Goal: Task Accomplishment & Management: Use online tool/utility

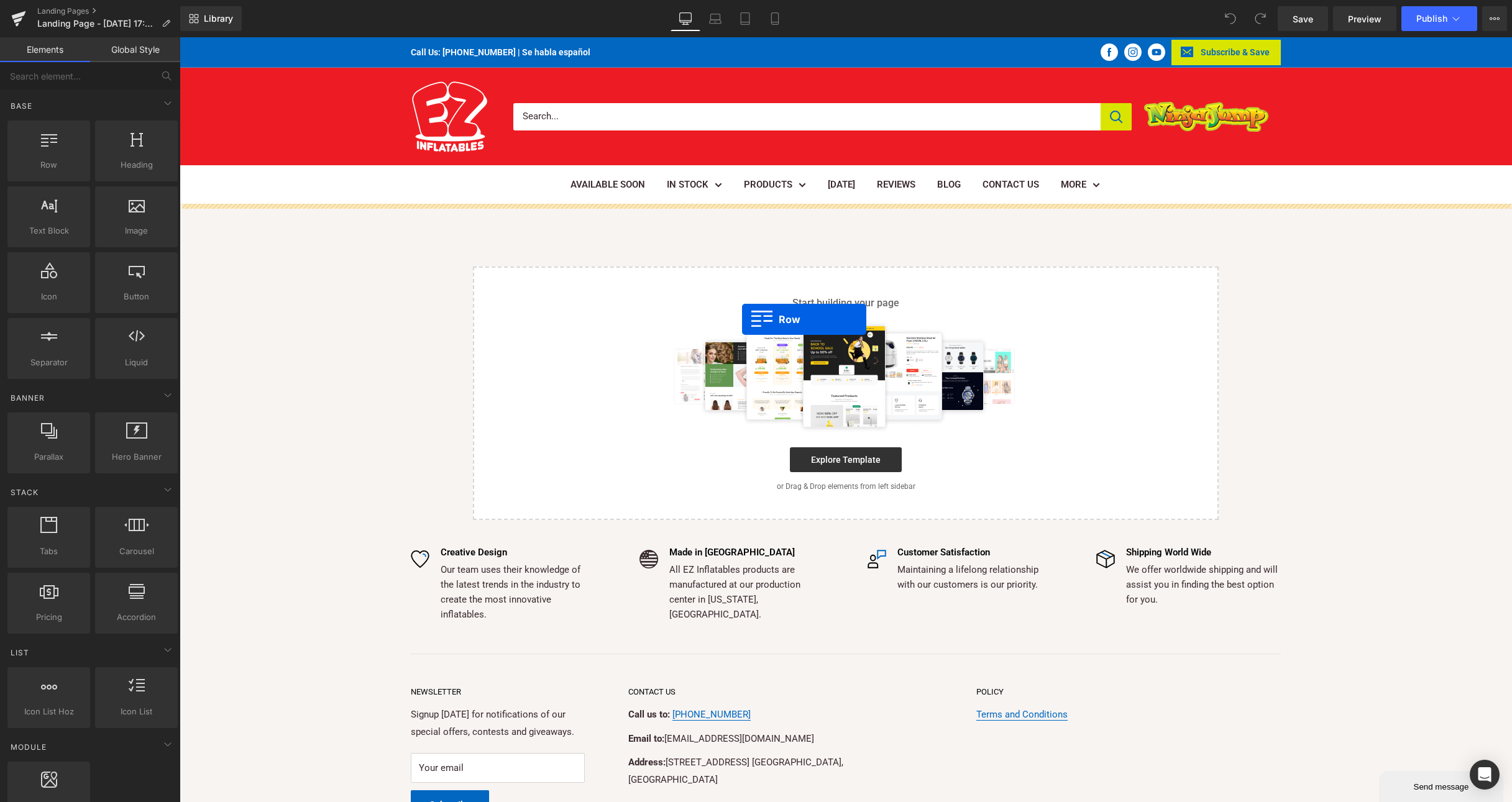
drag, startPoint x: 205, startPoint y: 200, endPoint x: 742, endPoint y: 319, distance: 550.0
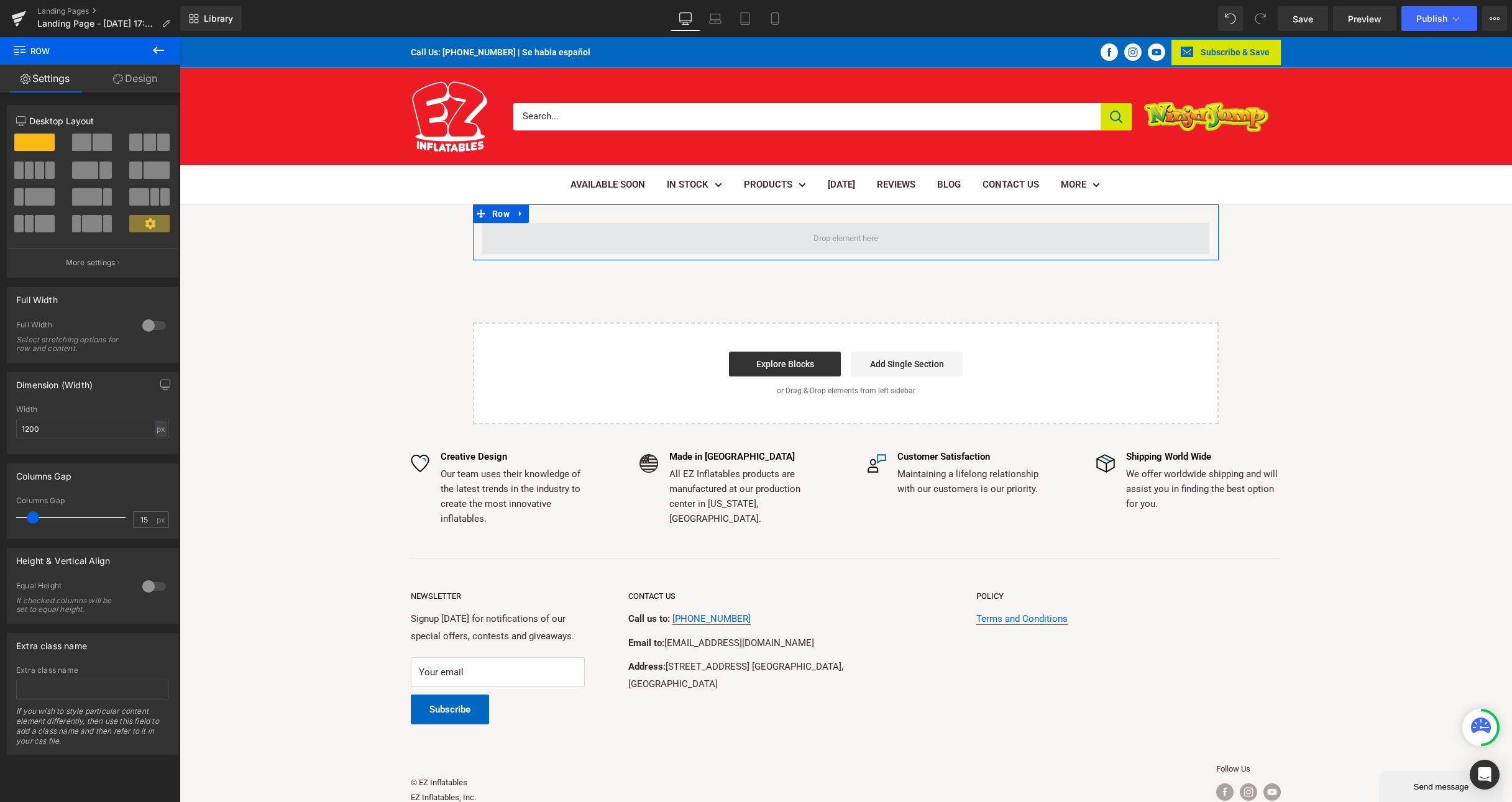
click at [821, 238] on span at bounding box center [845, 238] width 73 height 21
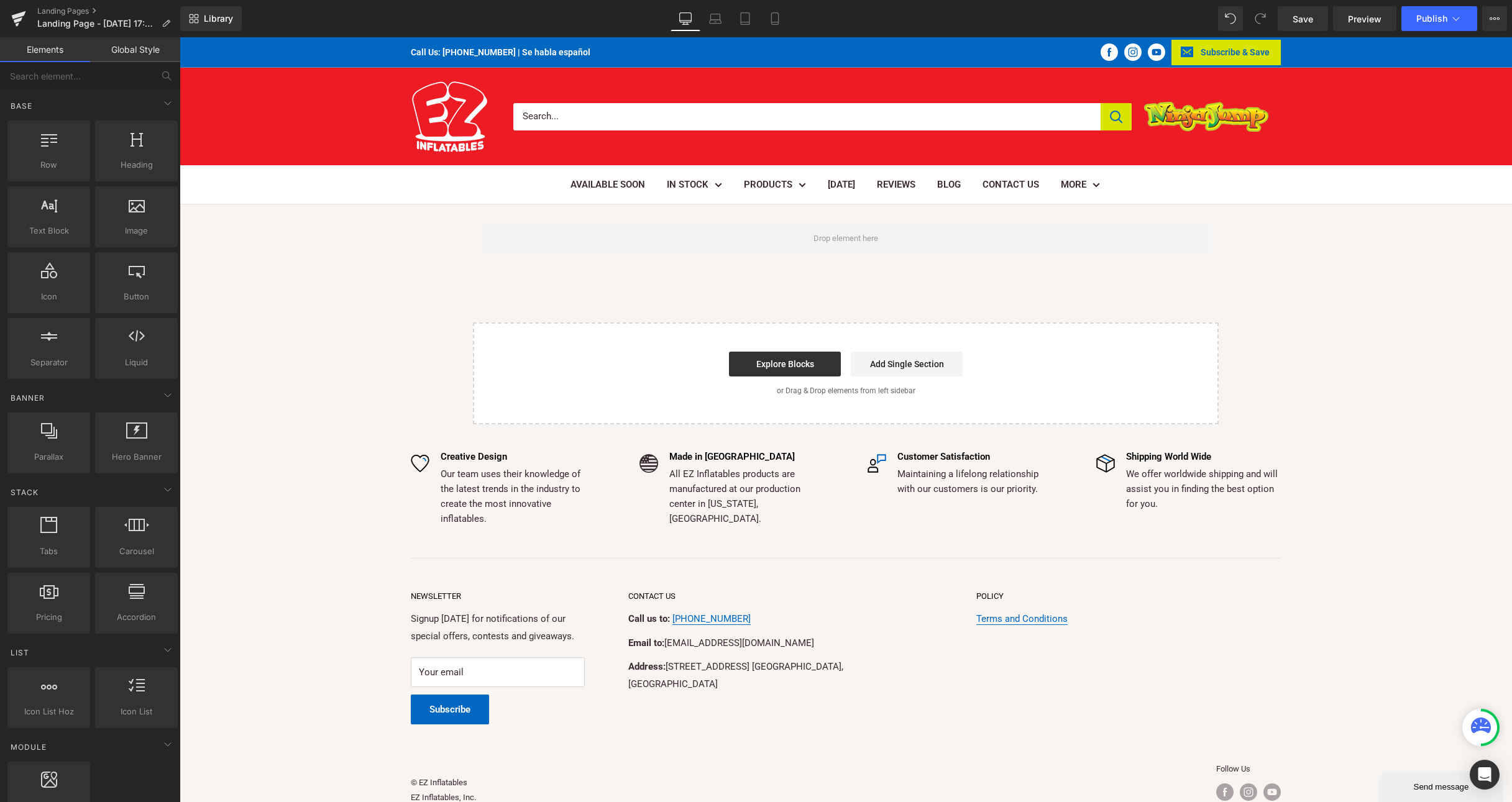
click at [817, 264] on div "Row Select your layout" at bounding box center [846, 314] width 1332 height 220
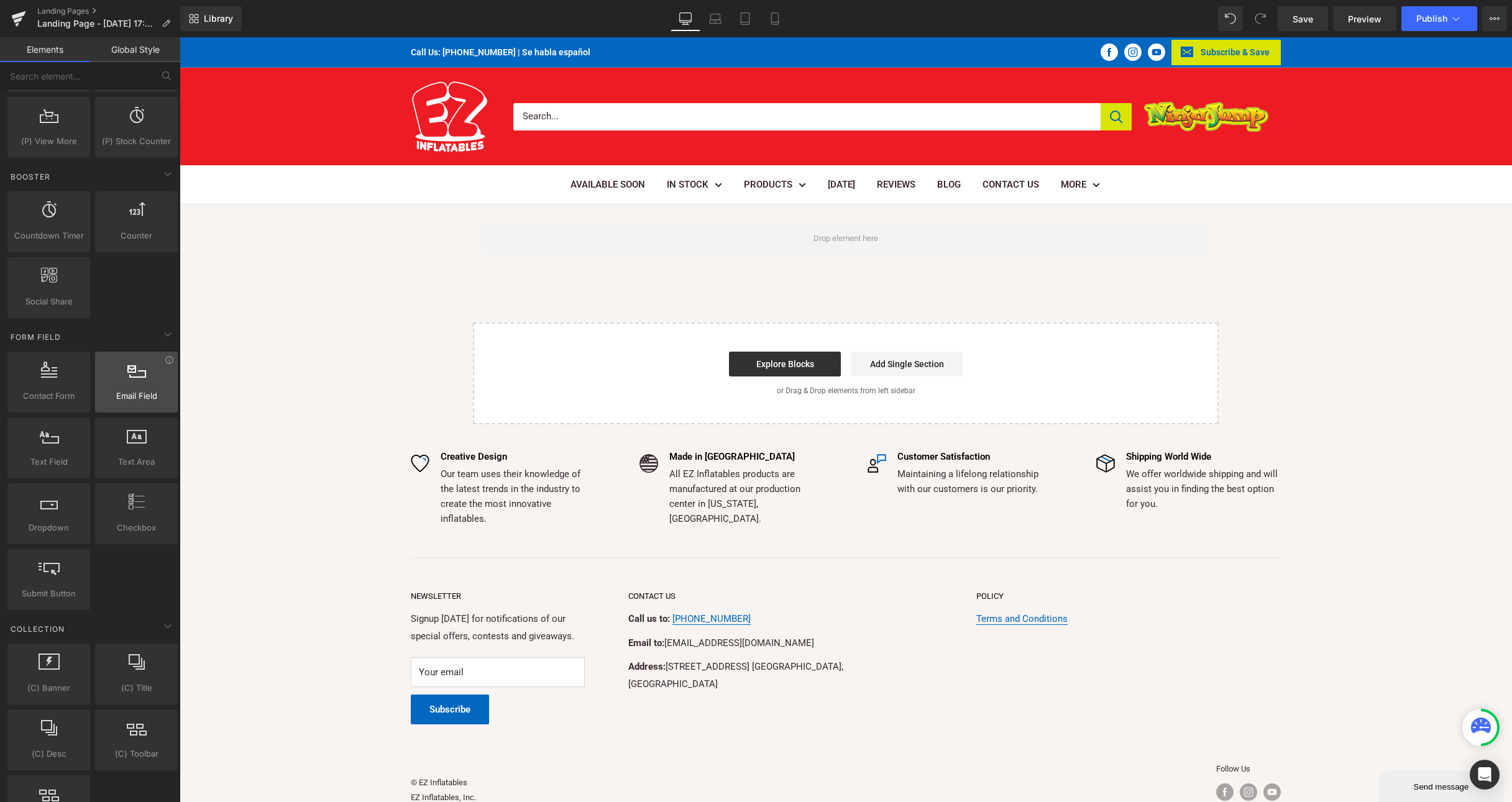
scroll to position [1412, 0]
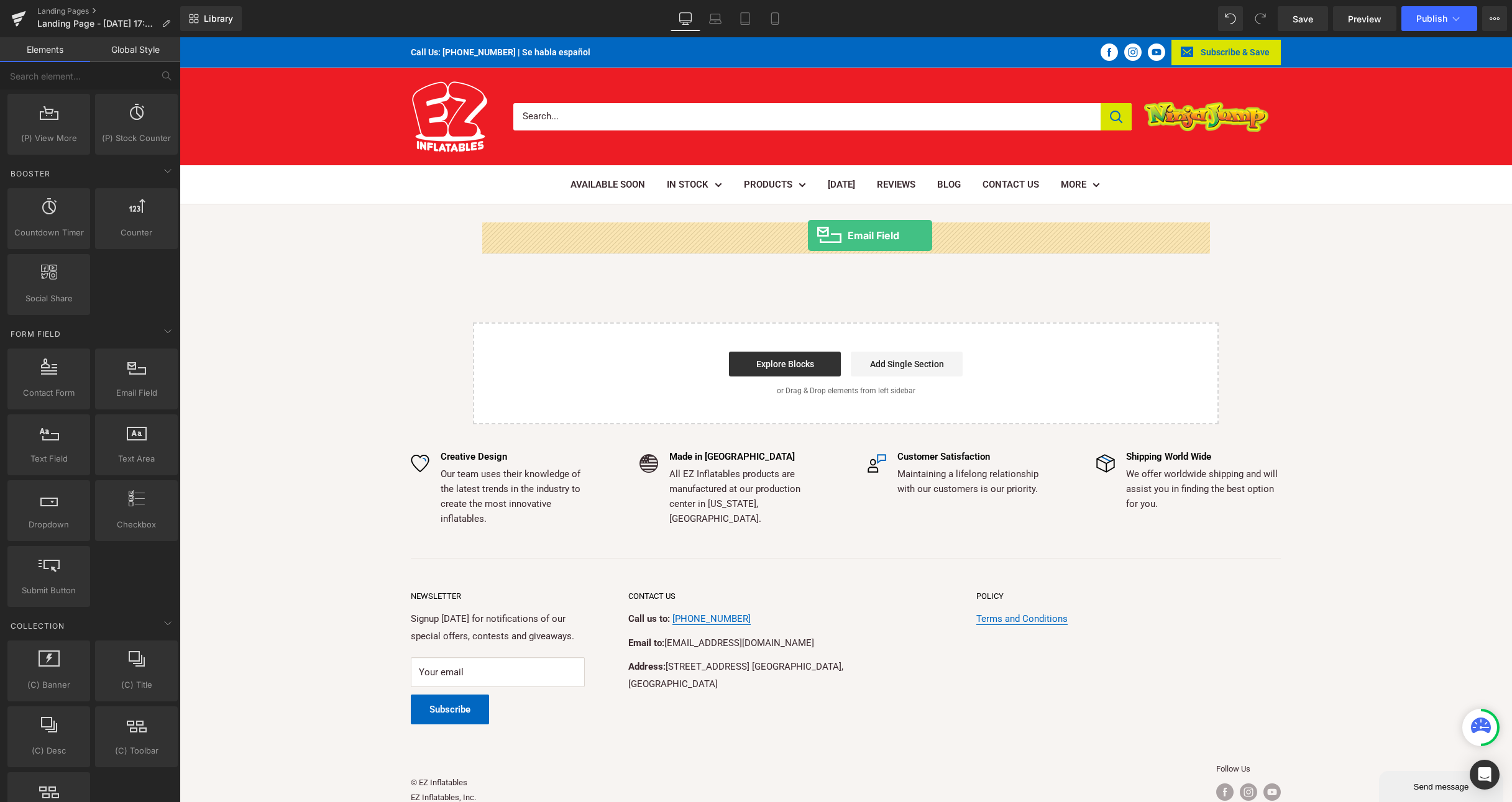
drag, startPoint x: 306, startPoint y: 422, endPoint x: 807, endPoint y: 236, distance: 534.4
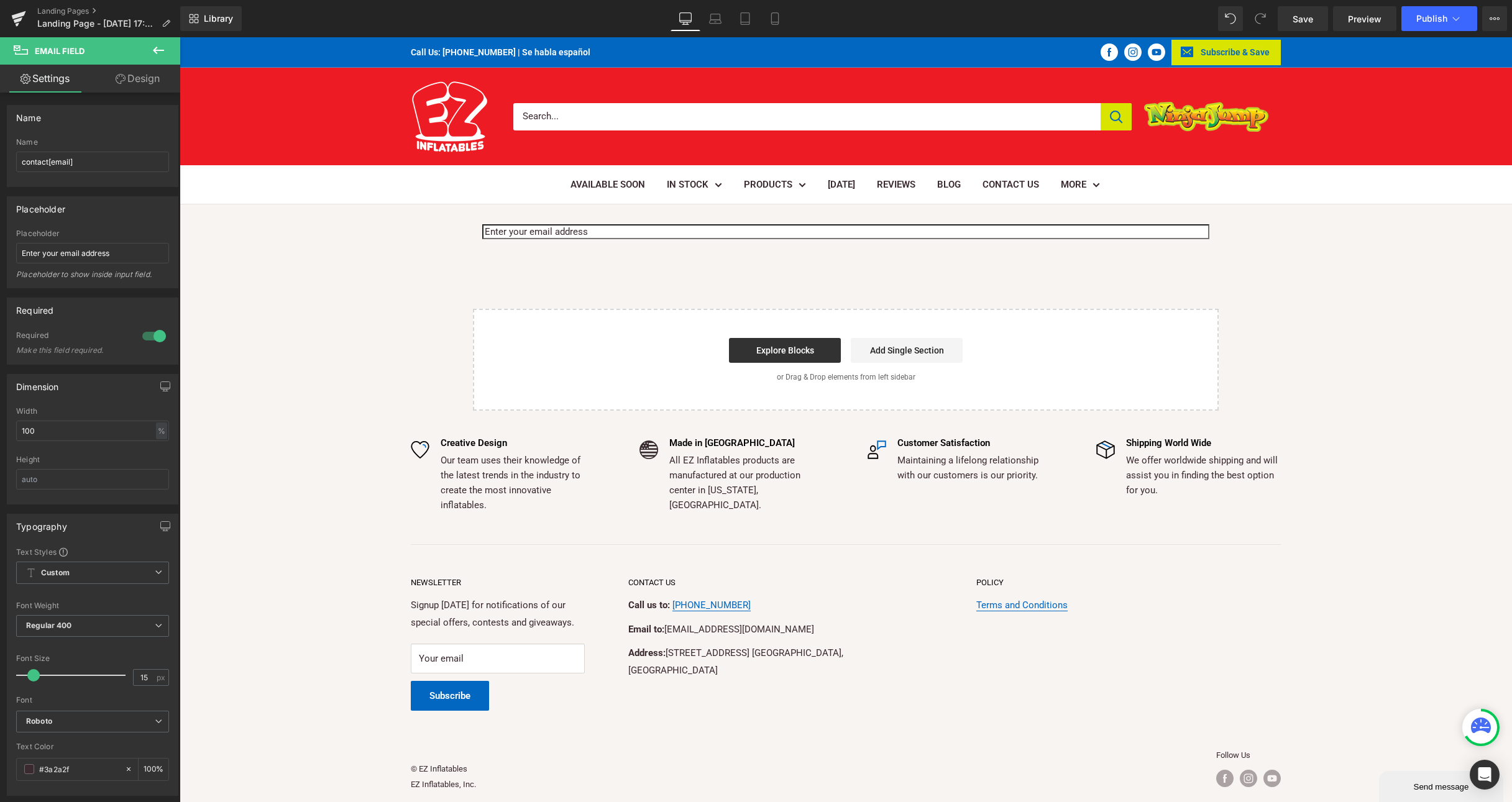
drag, startPoint x: 162, startPoint y: 44, endPoint x: 34, endPoint y: 35, distance: 128.3
click at [162, 44] on icon at bounding box center [159, 50] width 15 height 15
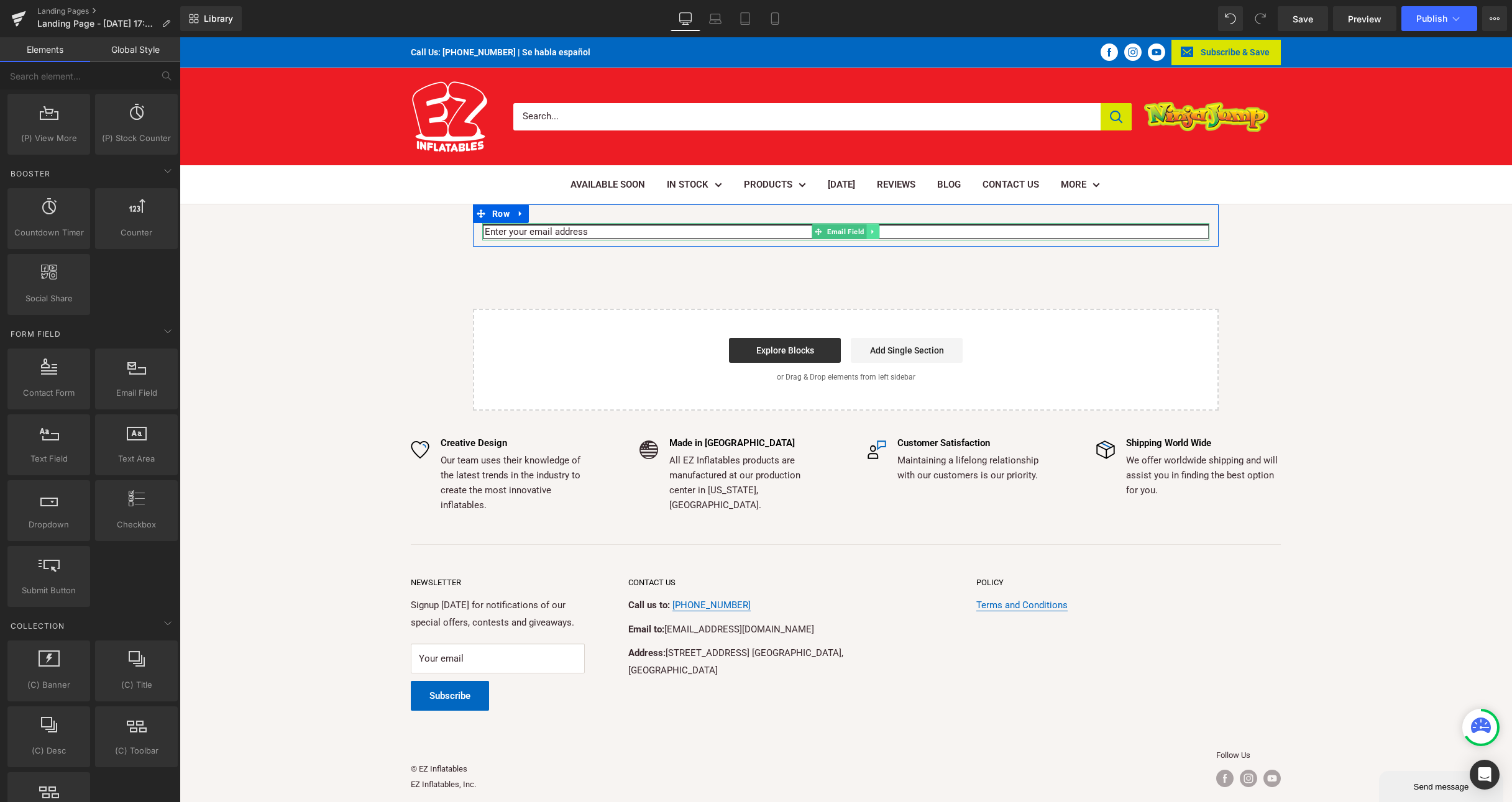
click at [868, 233] on link at bounding box center [873, 232] width 13 height 15
click at [879, 232] on icon at bounding box center [880, 232] width 7 height 7
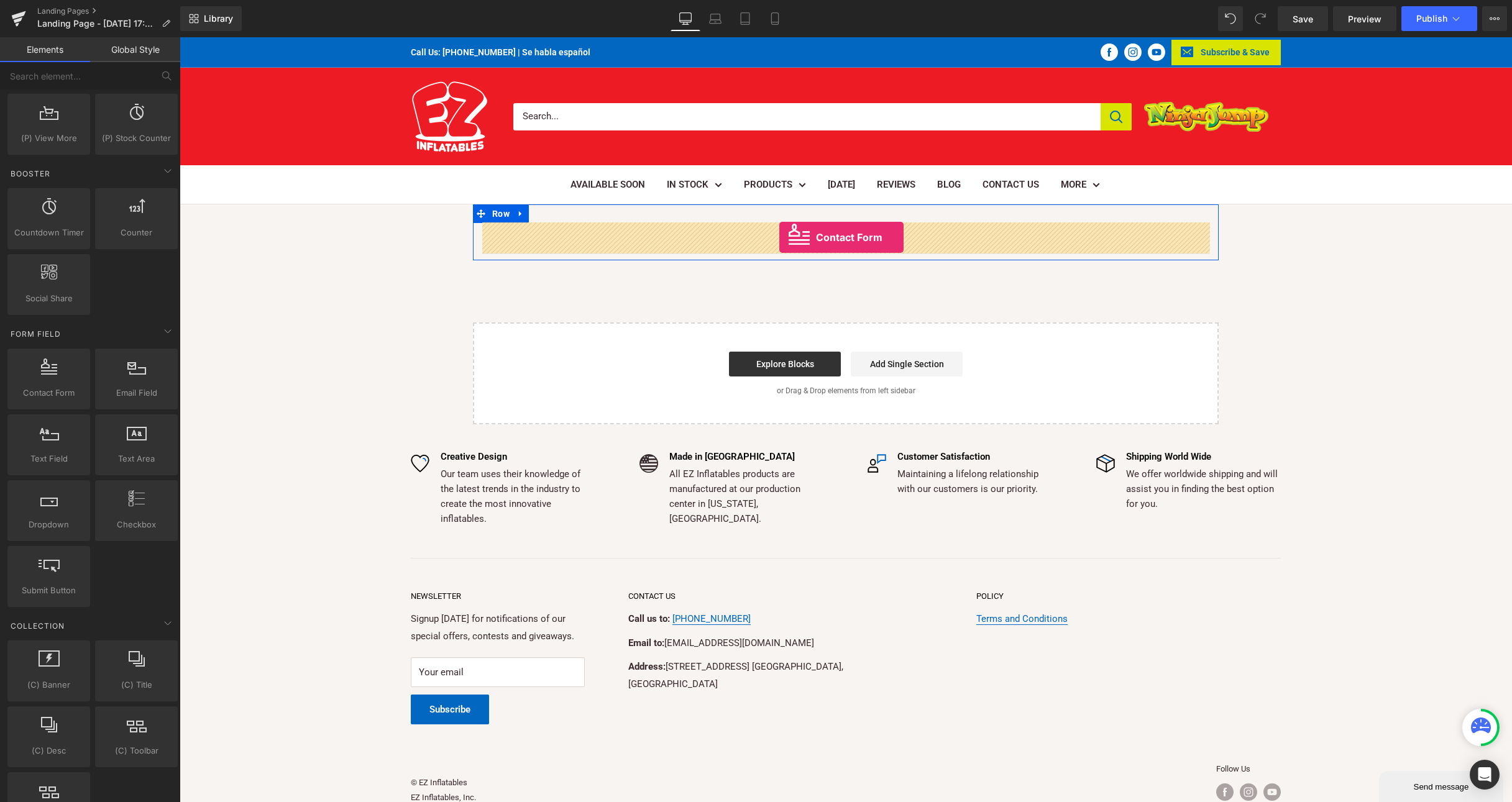
drag, startPoint x: 222, startPoint y: 415, endPoint x: 779, endPoint y: 238, distance: 584.4
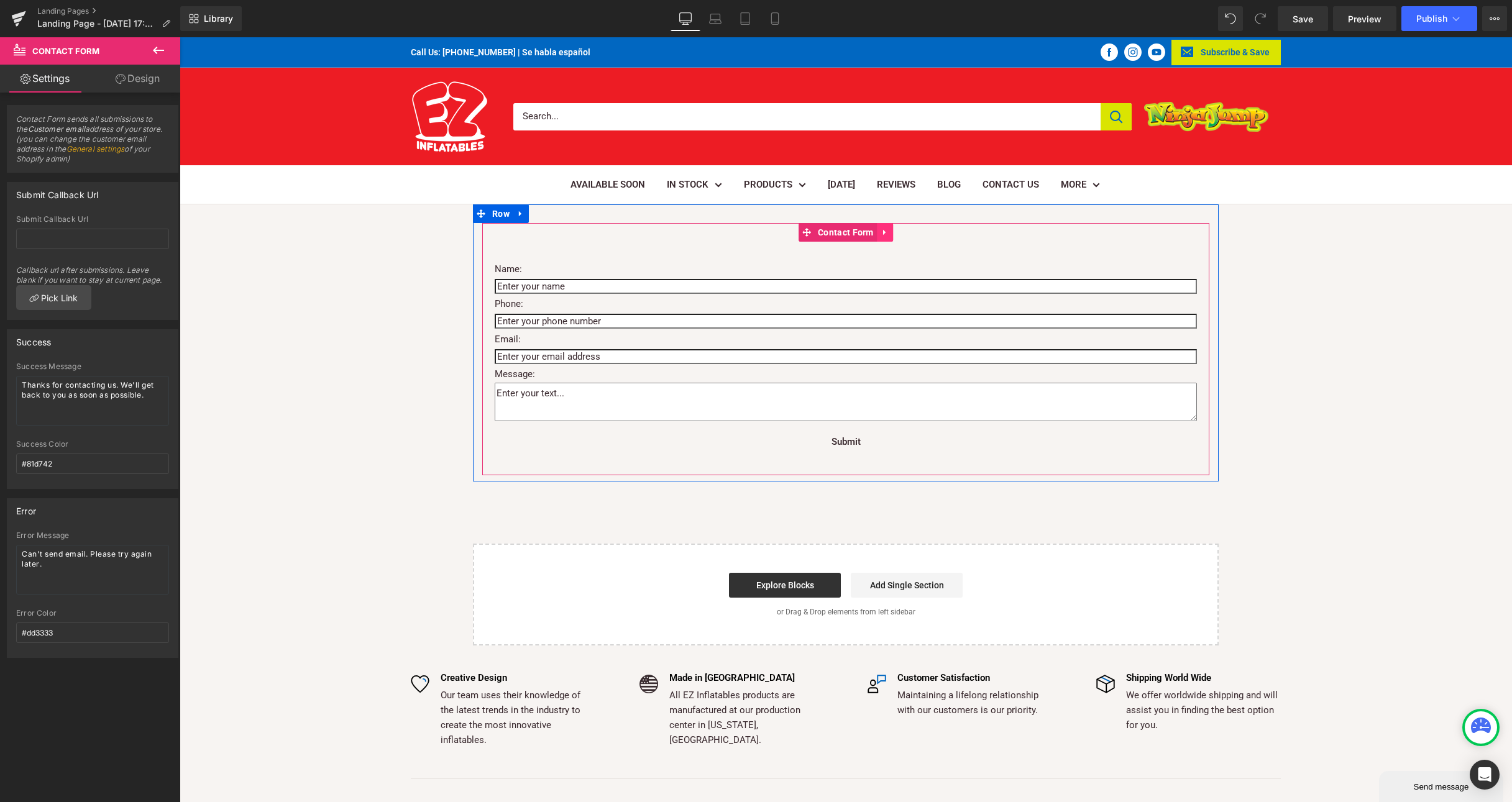
click at [886, 233] on icon at bounding box center [884, 233] width 3 height 5
click at [841, 444] on span "Submit Button" at bounding box center [846, 442] width 53 height 15
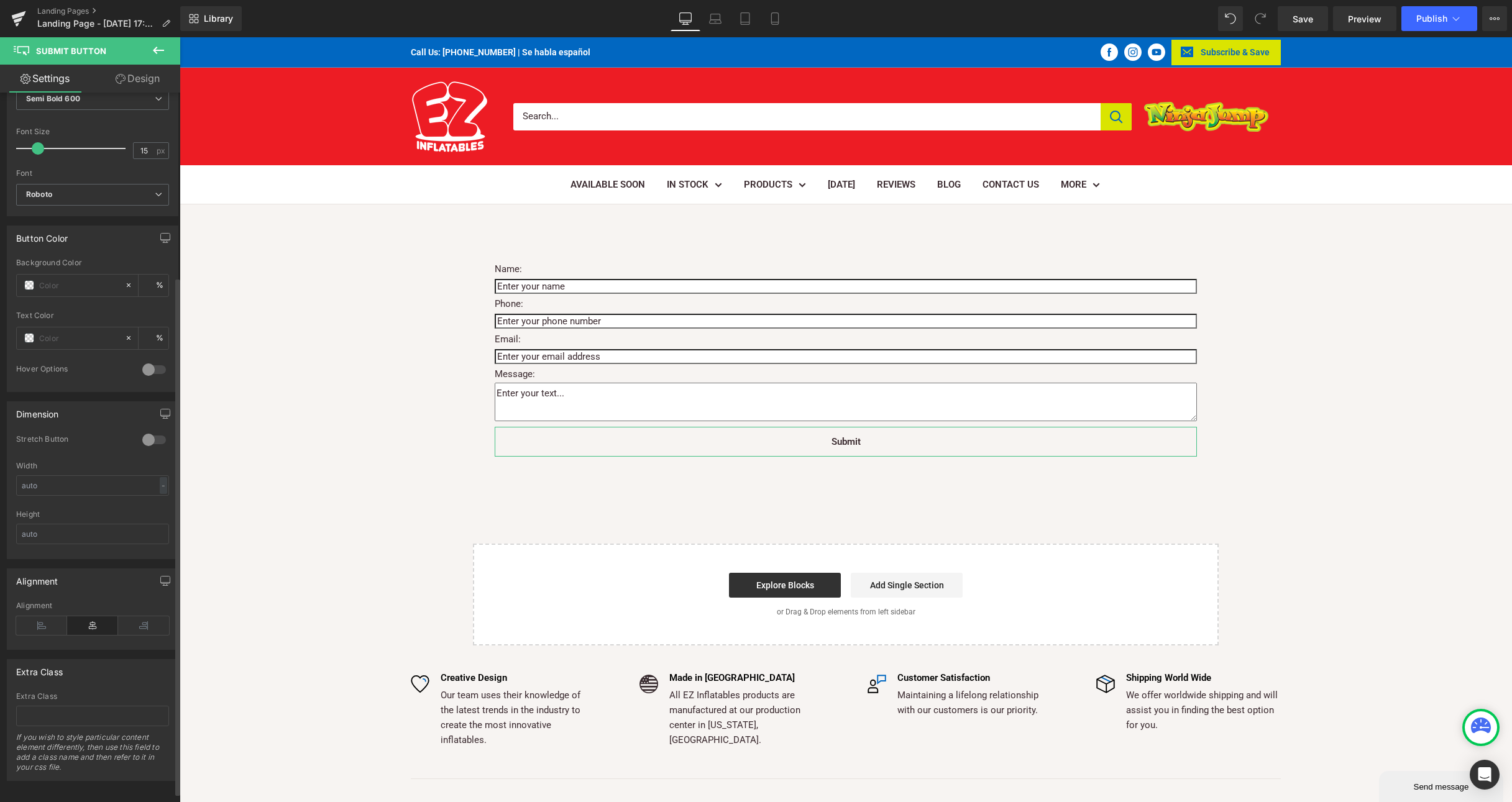
scroll to position [265, 0]
click at [54, 707] on input "text" at bounding box center [93, 712] width 153 height 21
paste input "#mailmunch-pop-1165083"
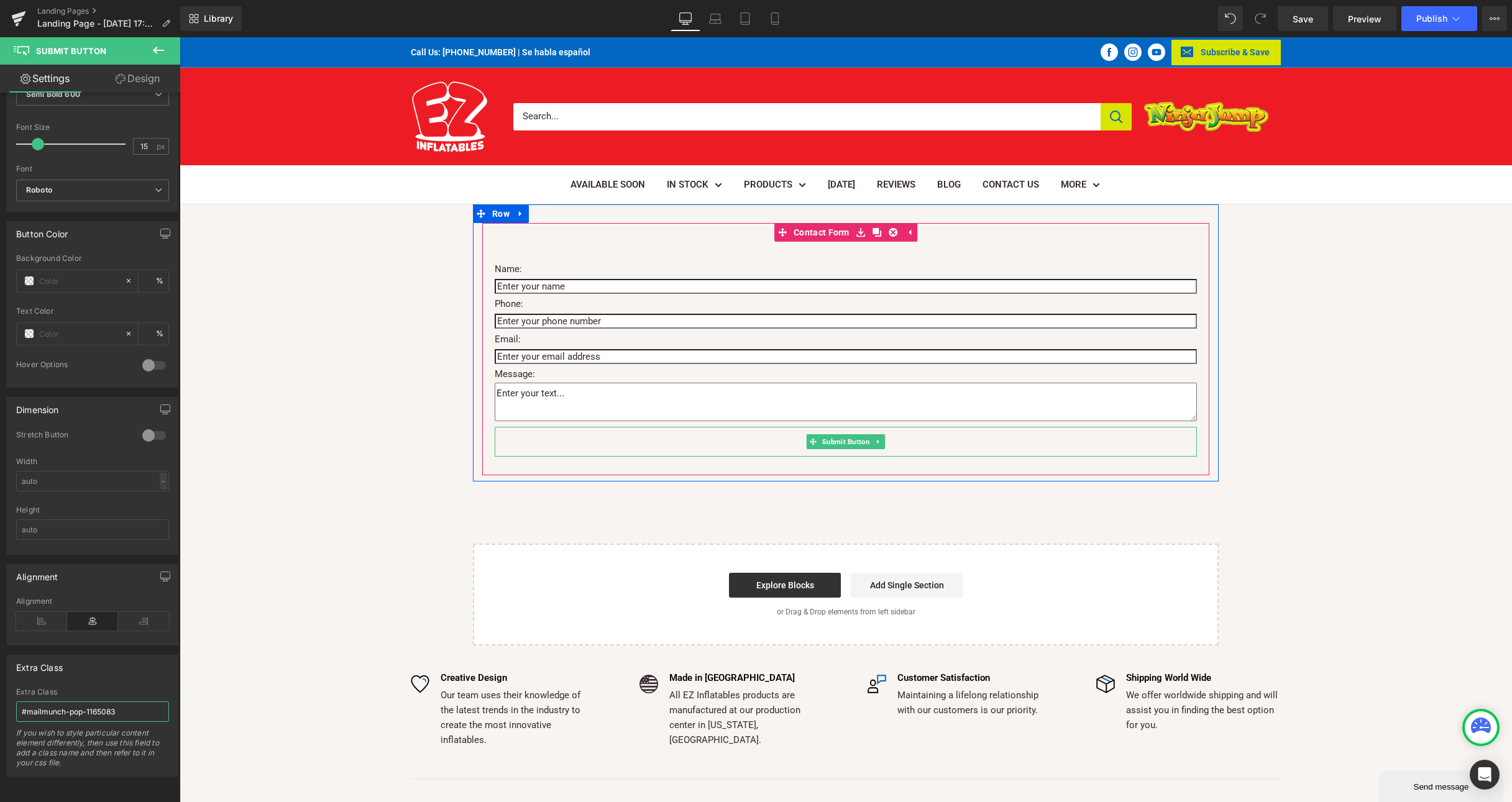
click at [845, 438] on span "Submit Button" at bounding box center [846, 442] width 53 height 15
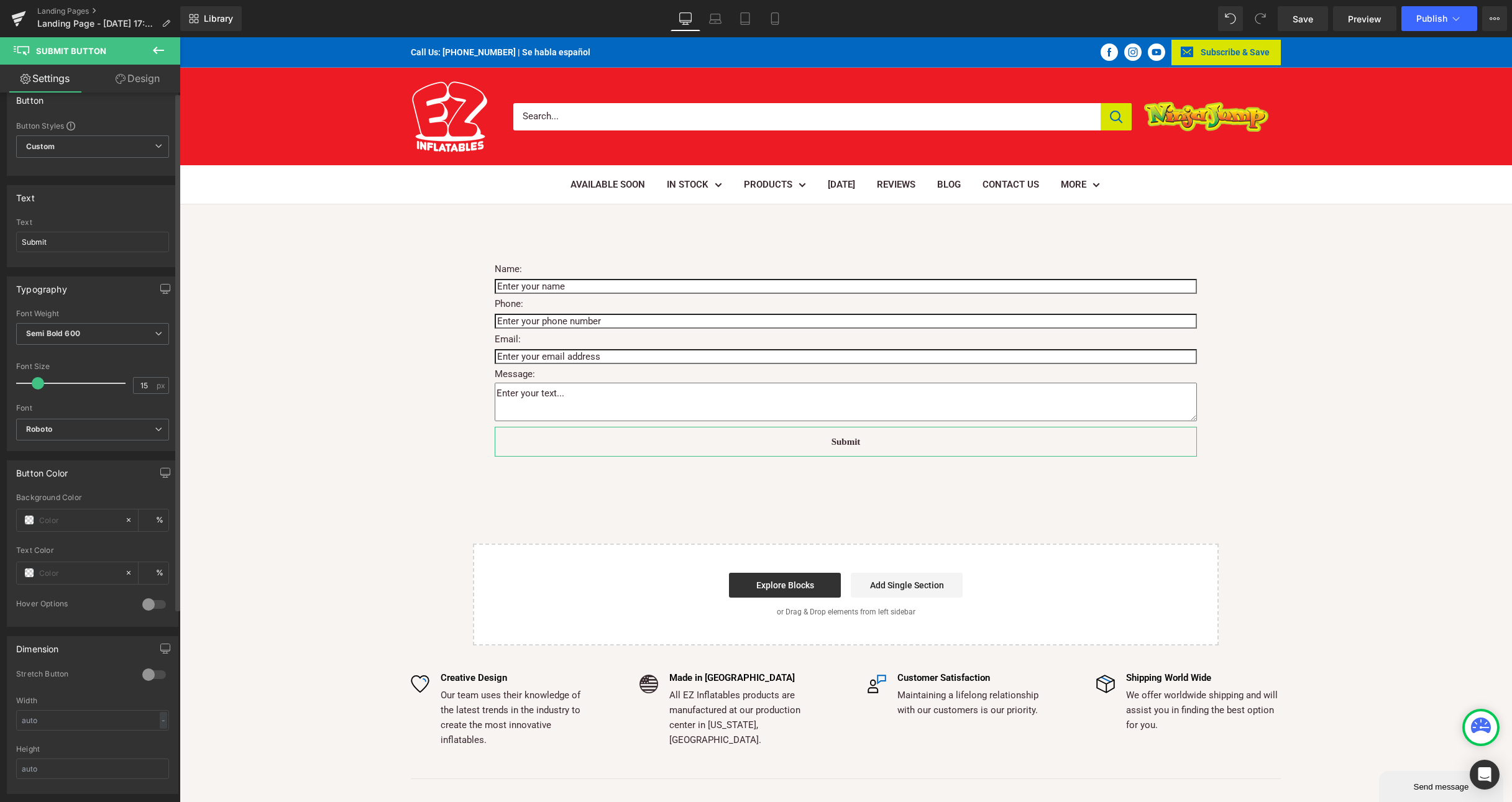
scroll to position [0, 0]
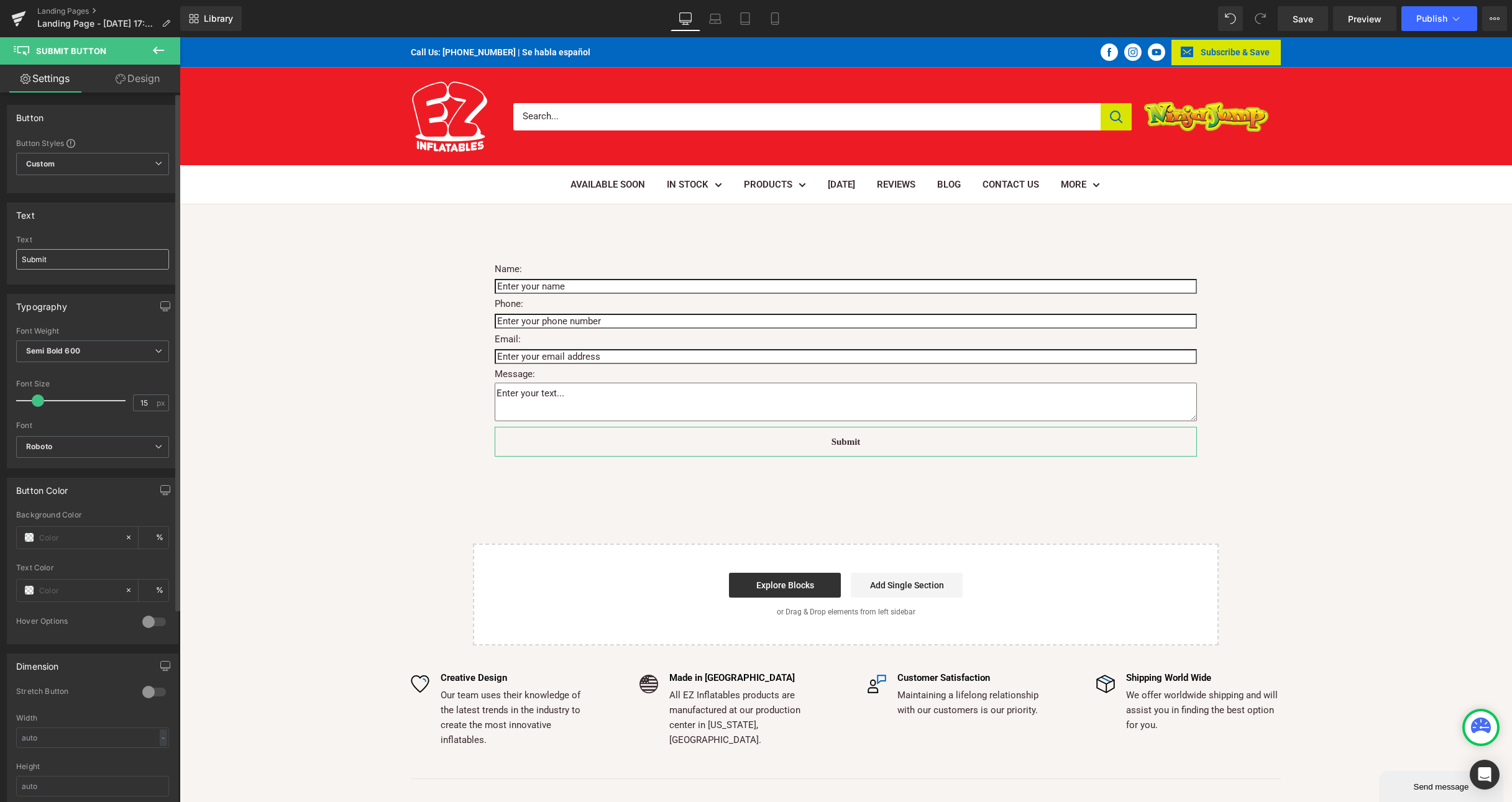
type input "#mailmunch-pop-1165083"
click at [60, 257] on input "Submit" at bounding box center [93, 260] width 153 height 21
click at [81, 260] on input "Submit" at bounding box center [93, 260] width 153 height 21
drag, startPoint x: 81, startPoint y: 260, endPoint x: 167, endPoint y: 260, distance: 86.0
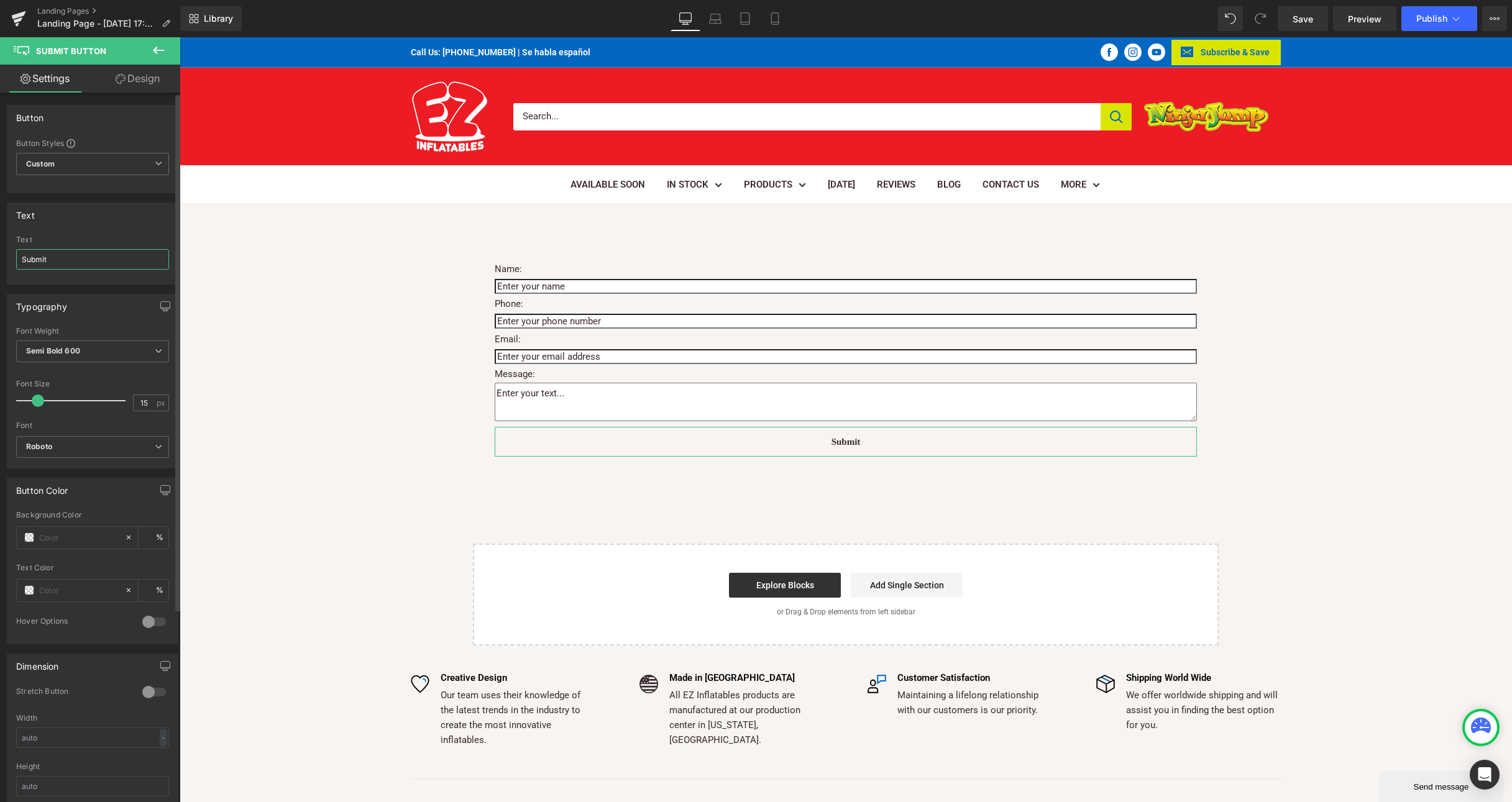
click at [81, 260] on input "Submit" at bounding box center [93, 260] width 153 height 21
click at [1390, 366] on div "Name: Text Block Text Field Phone: Text Block Text Field Email: Text Block Emai…" at bounding box center [846, 425] width 1332 height 441
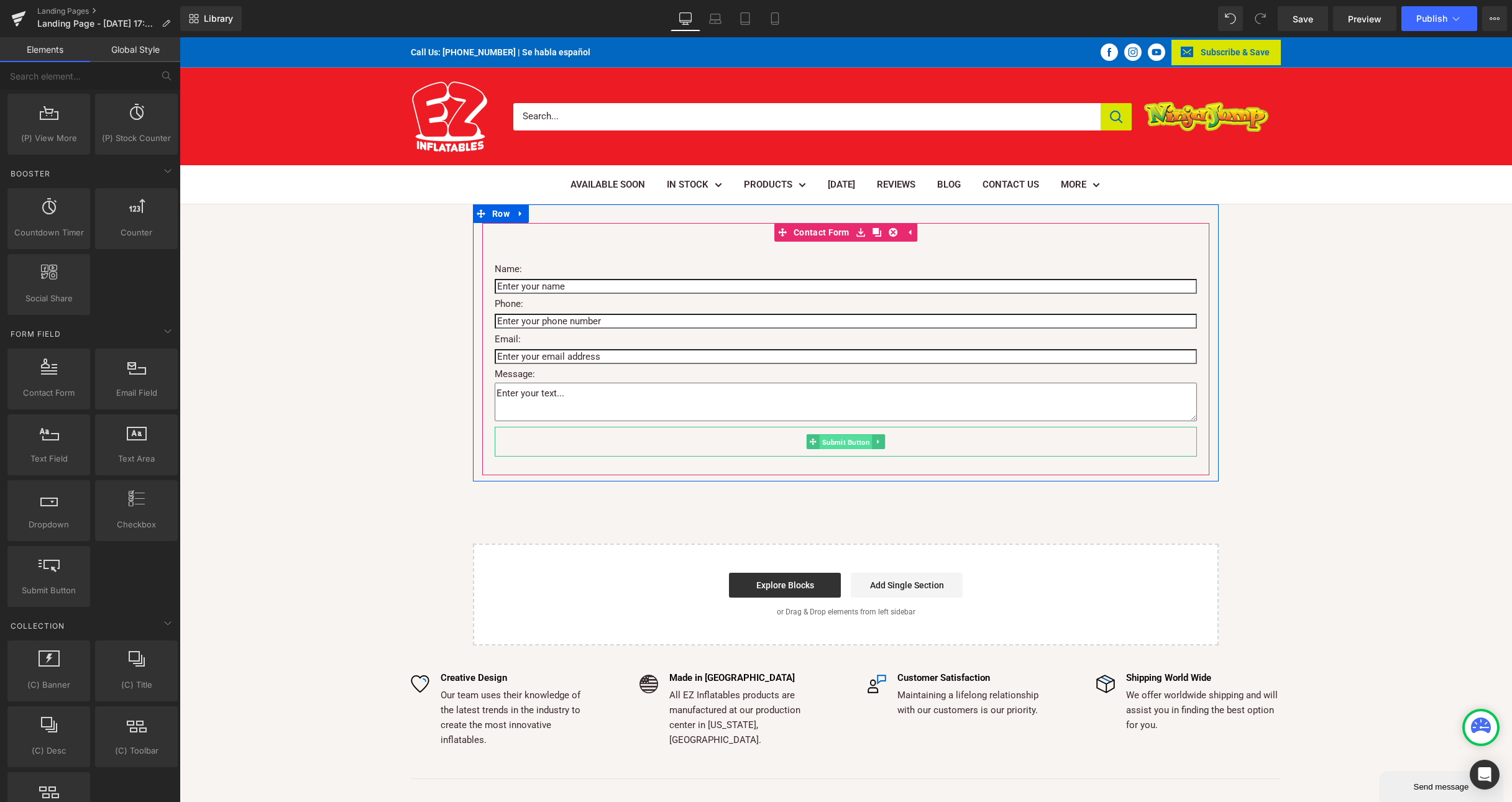
click at [849, 443] on span "Submit Button" at bounding box center [846, 442] width 53 height 15
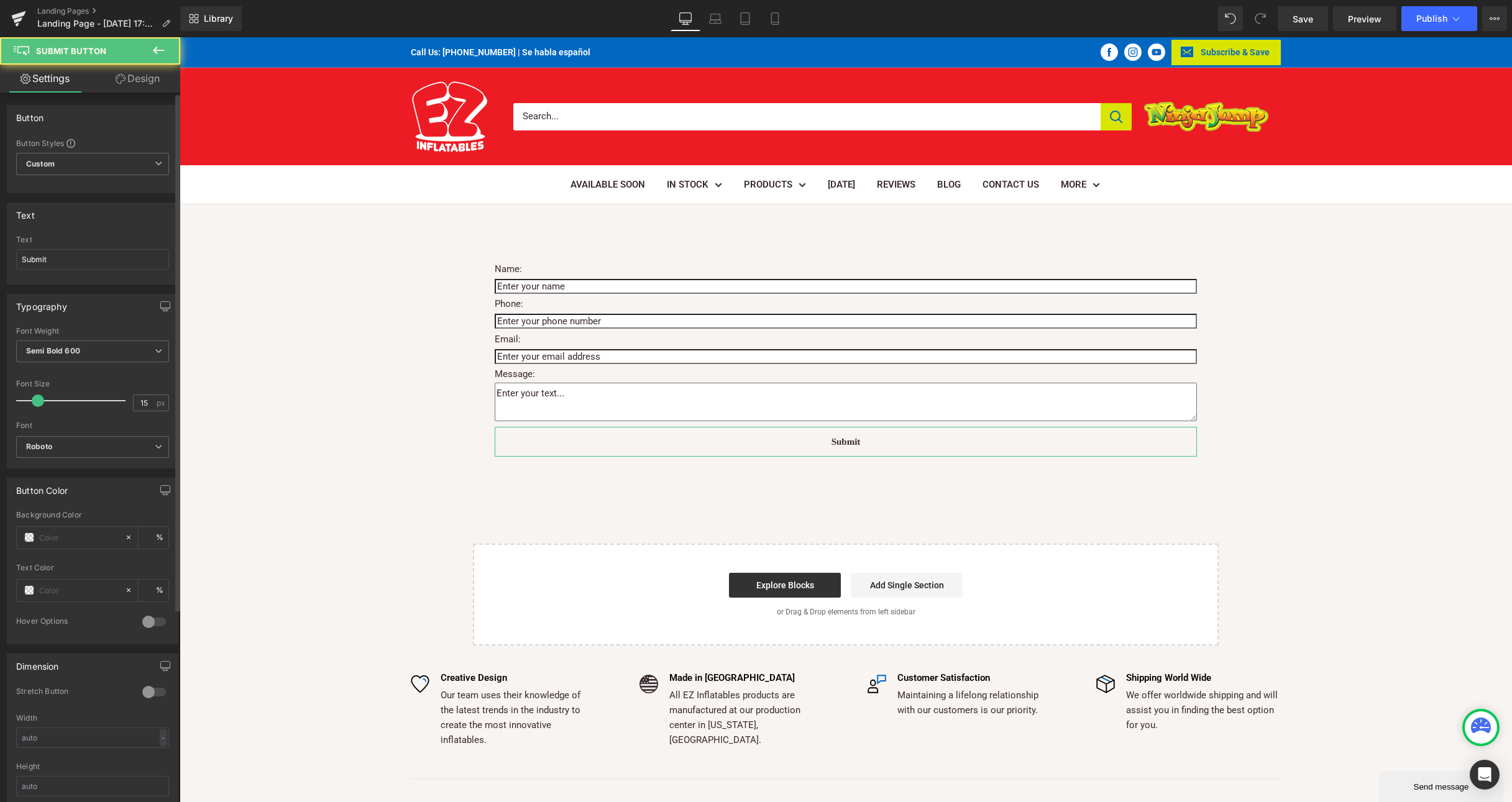
scroll to position [265, 0]
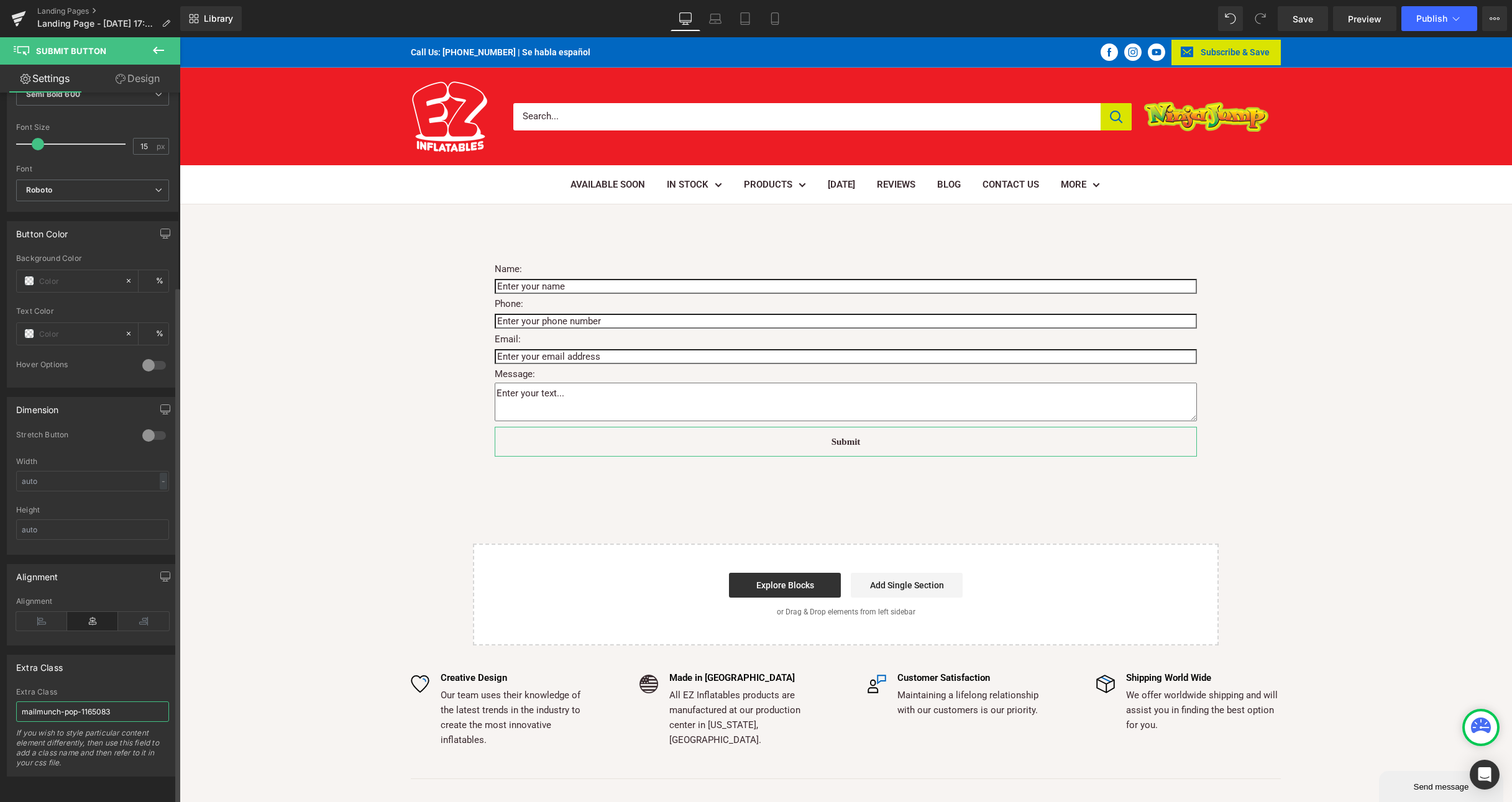
click at [127, 709] on input "mailmunch-pop-1165083" at bounding box center [93, 712] width 153 height 21
click at [62, 14] on link "Landing Pages" at bounding box center [108, 11] width 143 height 10
